Goal: Find contact information: Find contact information

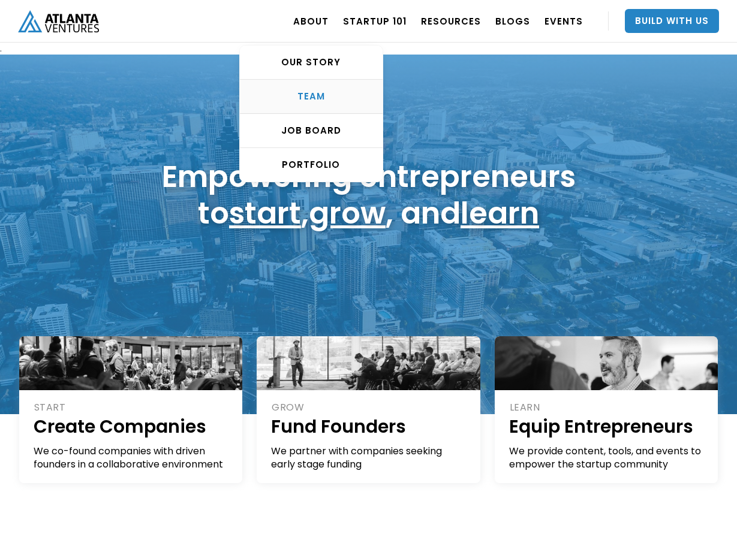
click at [315, 95] on div "TEAM" at bounding box center [311, 97] width 143 height 12
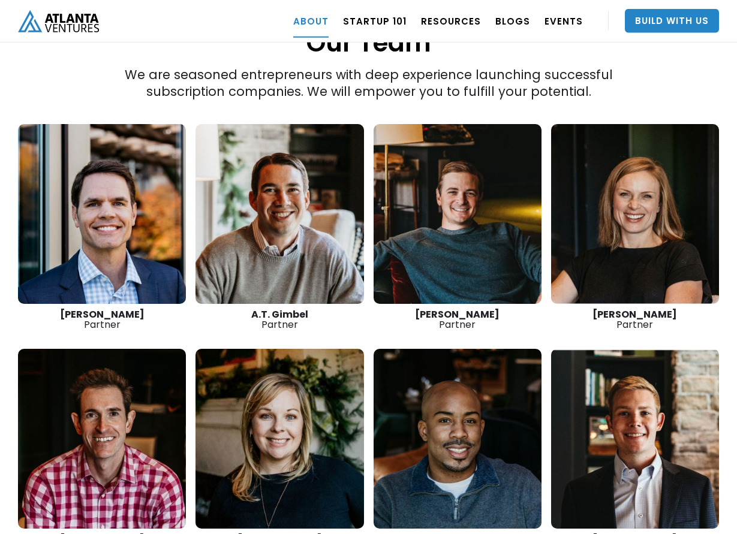
scroll to position [1527, 0]
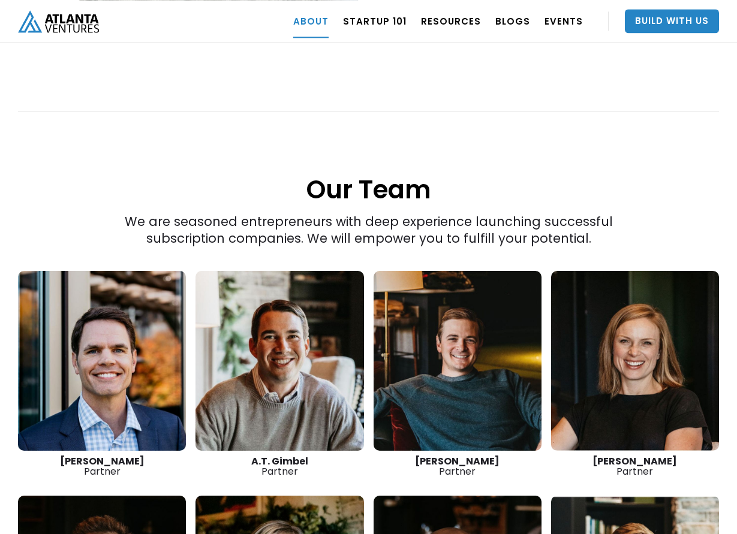
click at [91, 341] on link at bounding box center [102, 361] width 168 height 180
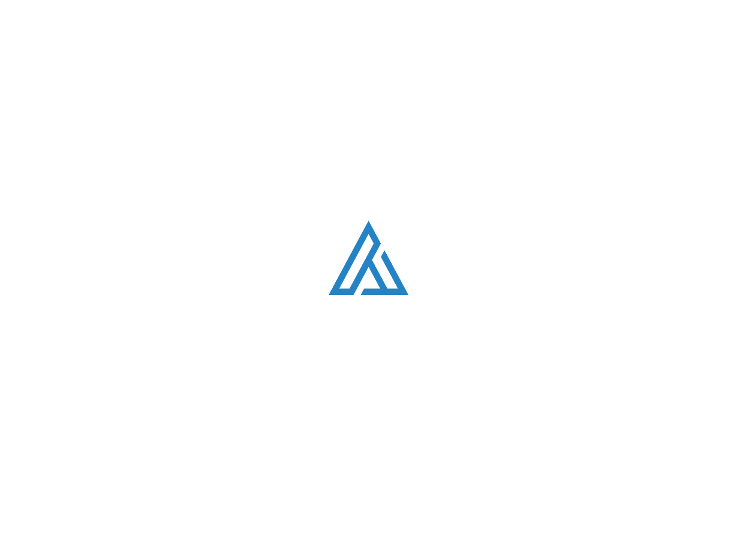
scroll to position [1527, 0]
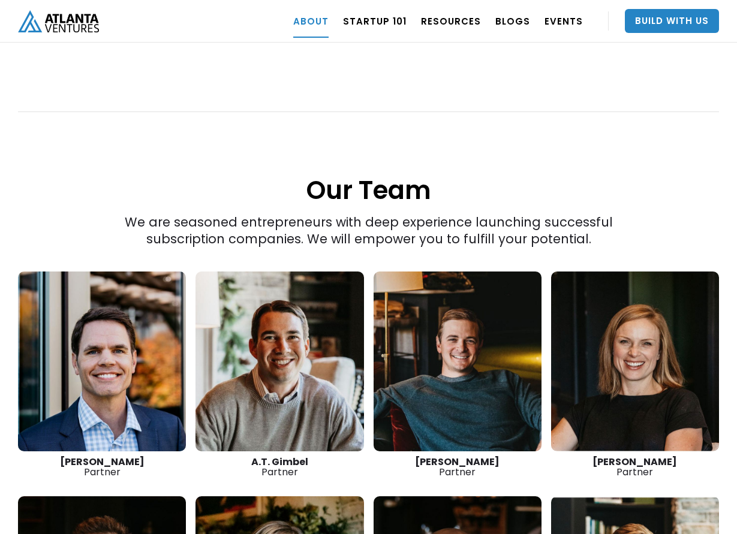
click at [440, 377] on link at bounding box center [458, 362] width 168 height 180
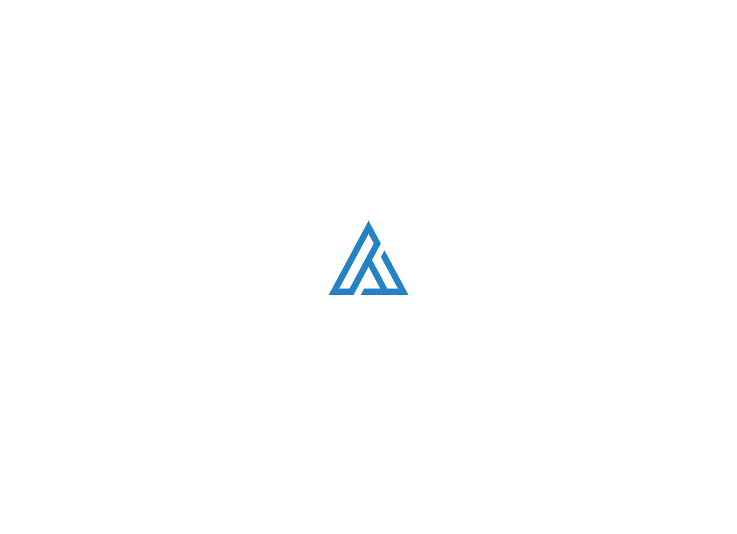
scroll to position [1527, 0]
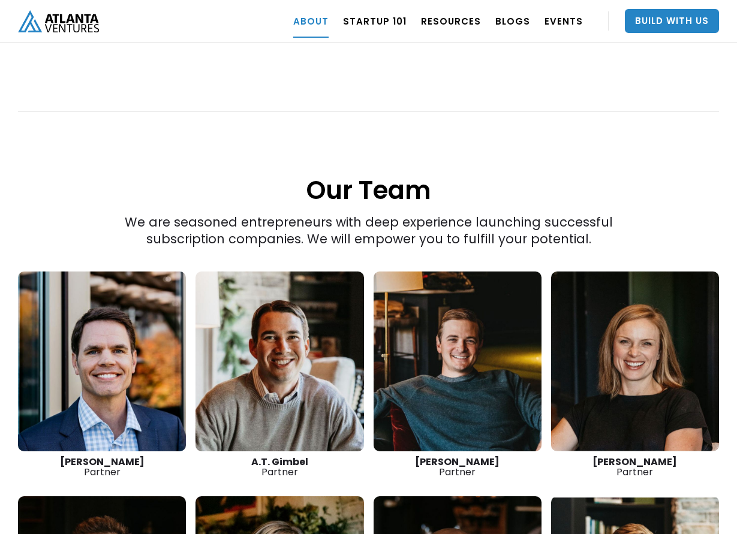
click at [103, 323] on link at bounding box center [102, 362] width 168 height 180
